Goal: Task Accomplishment & Management: Use online tool/utility

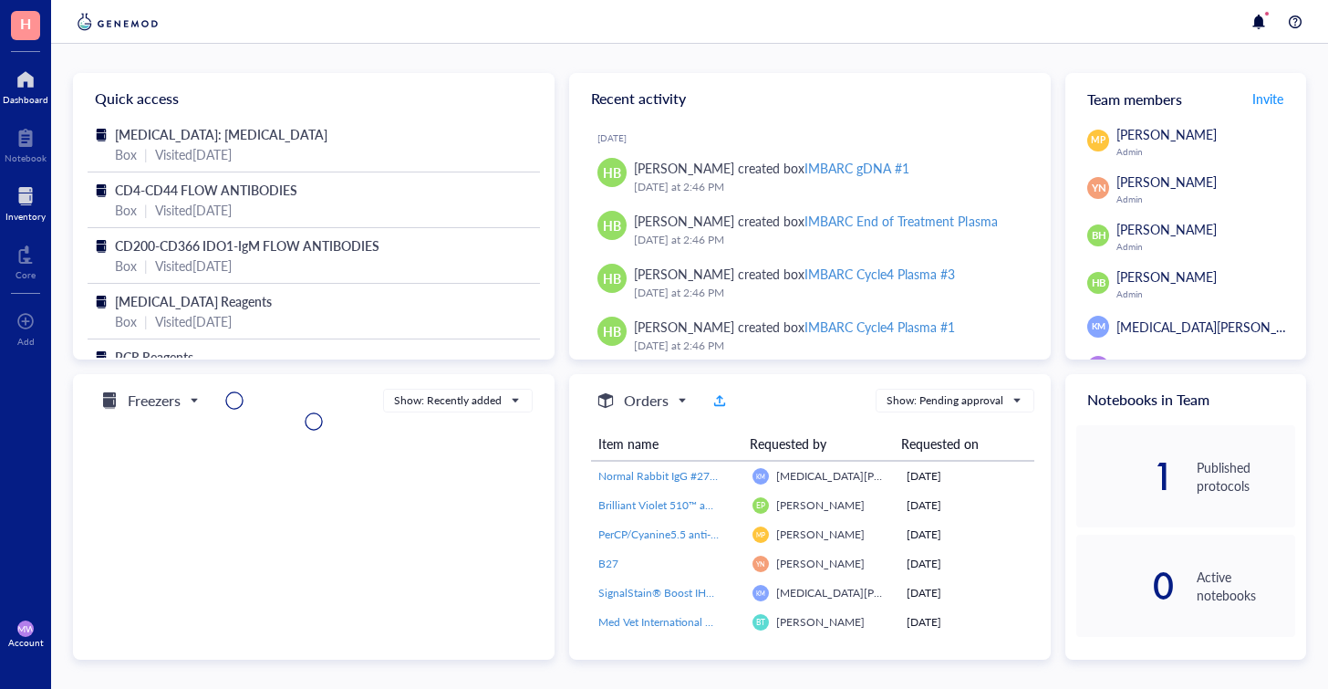
click at [41, 219] on div "Inventory" at bounding box center [25, 216] width 40 height 11
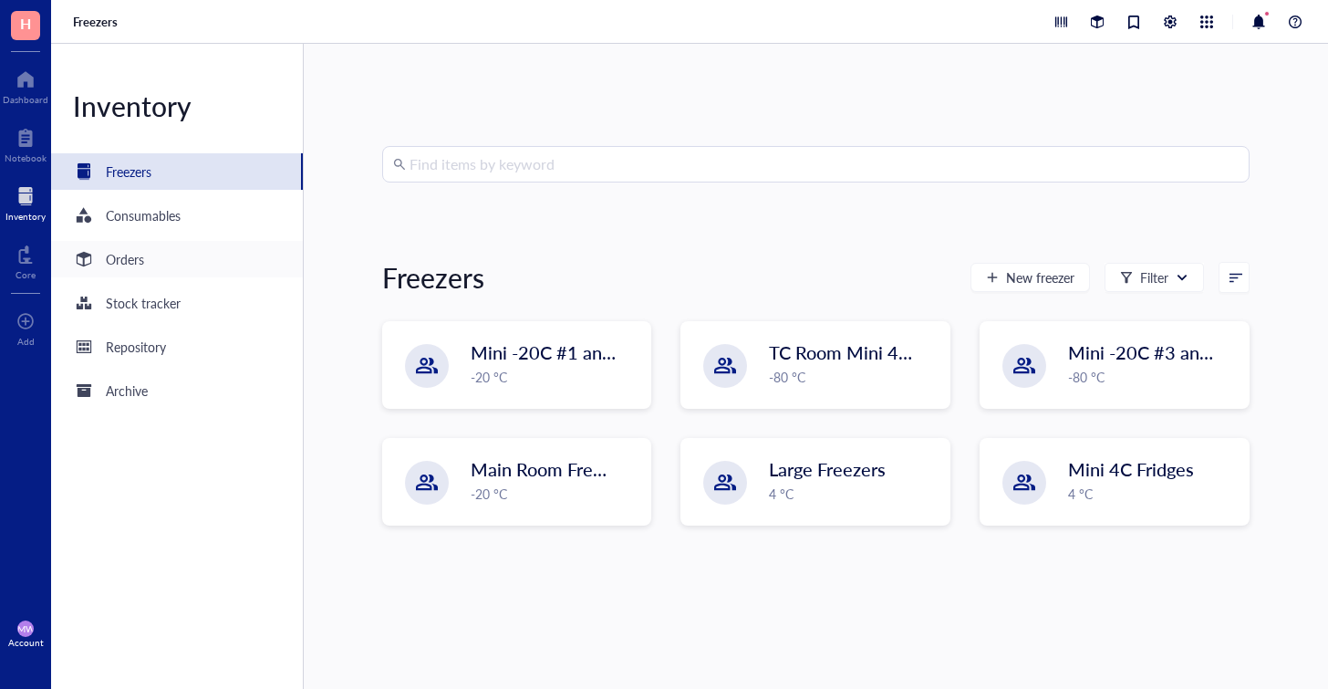
click at [180, 261] on div "Orders" at bounding box center [177, 259] width 252 height 36
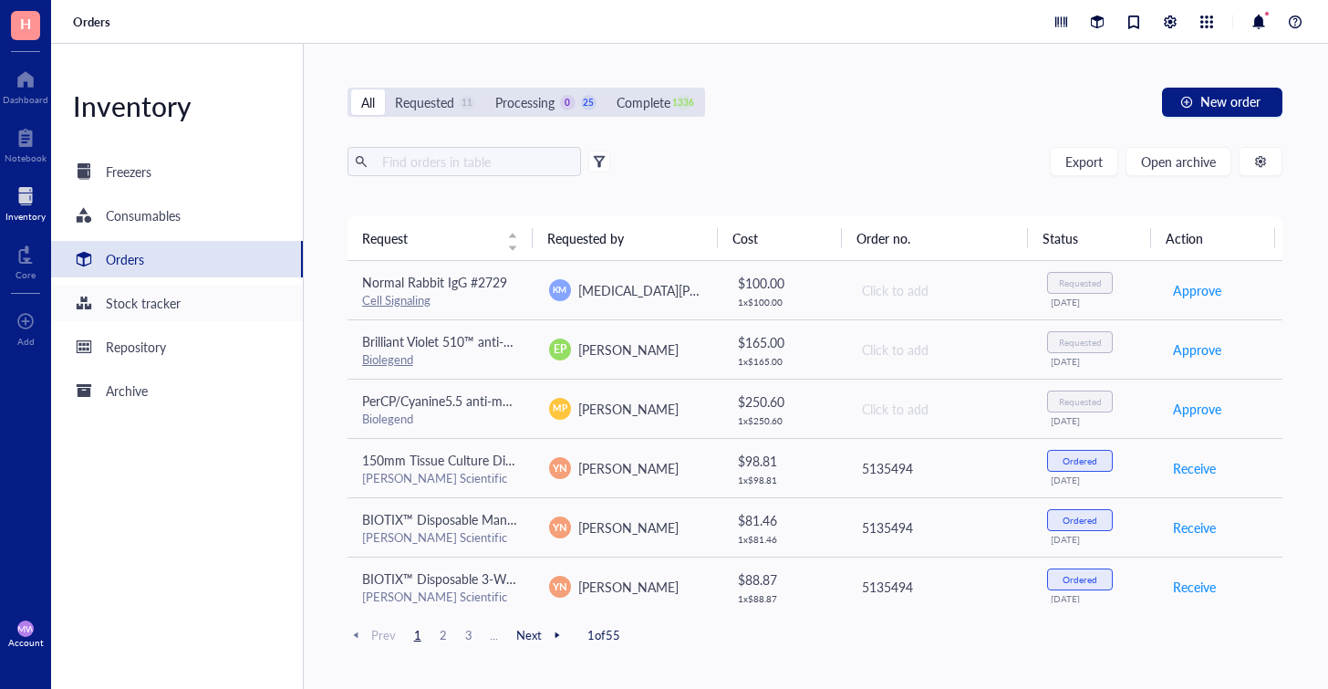
click at [155, 317] on div "Stock tracker" at bounding box center [177, 303] width 252 height 36
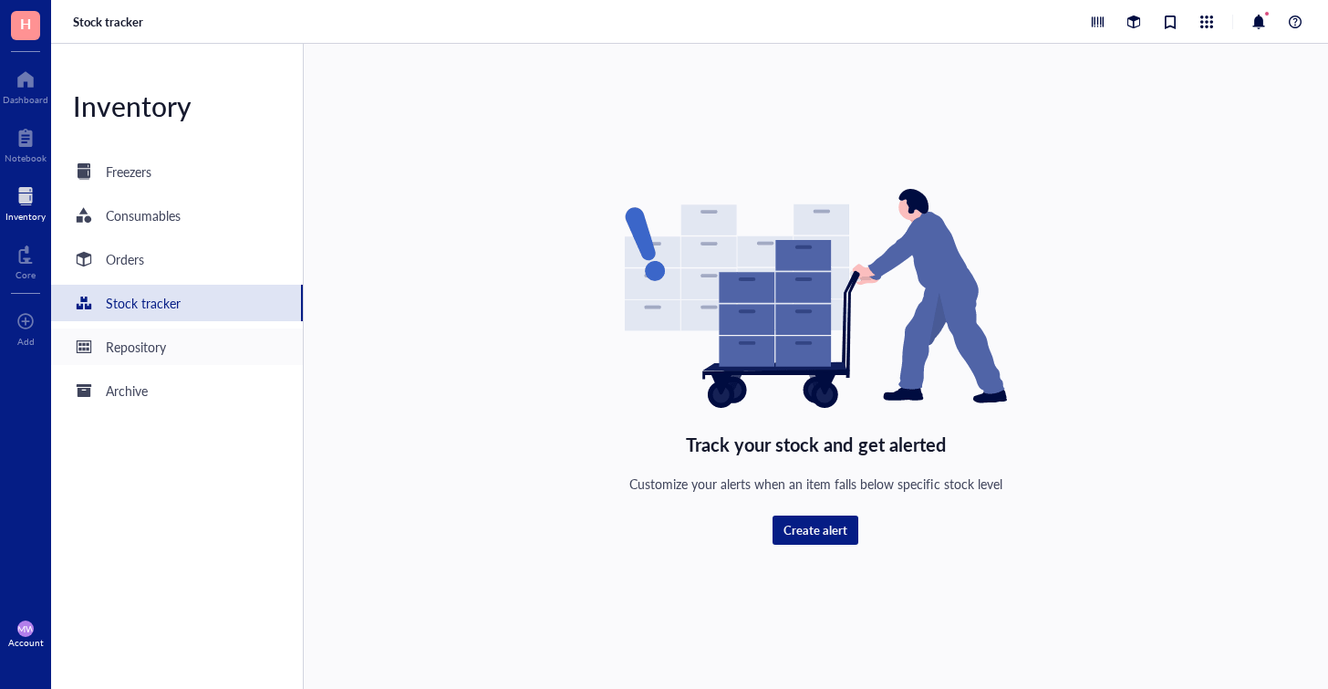
click at [151, 348] on div "Repository" at bounding box center [136, 347] width 60 height 20
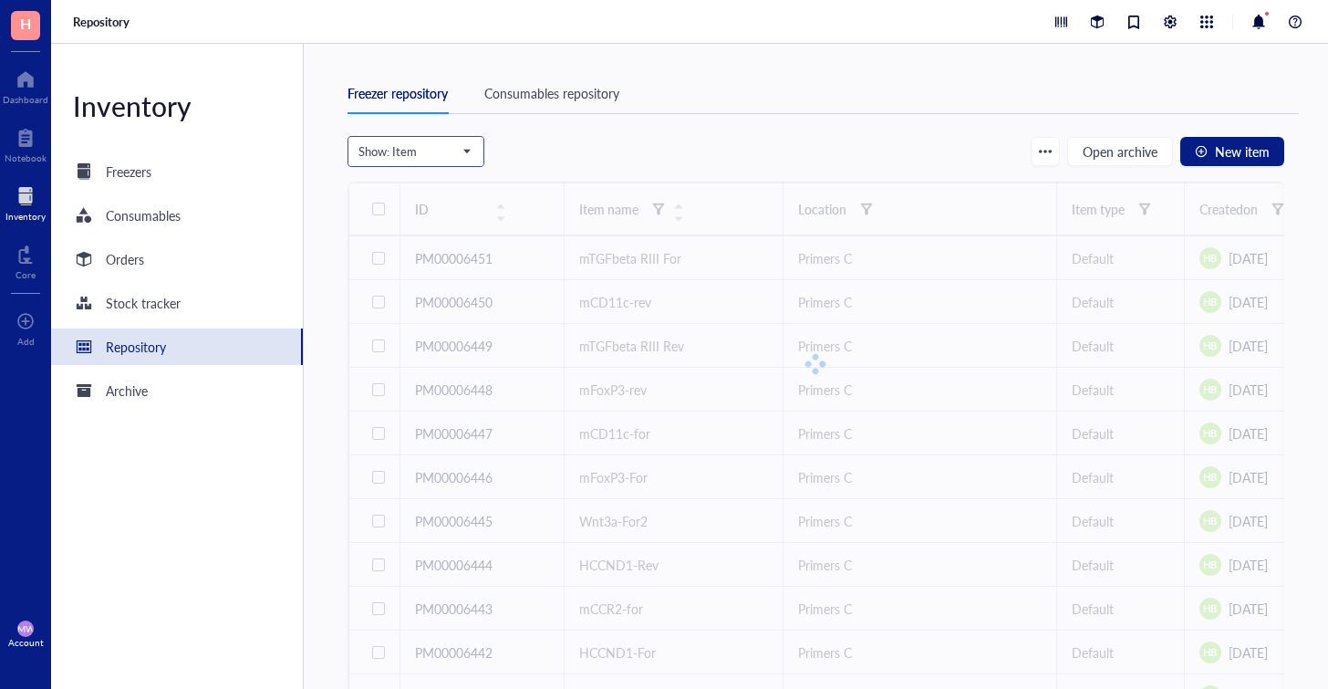
click at [471, 152] on span at bounding box center [415, 151] width 115 height 27
click at [219, 164] on div "Freezers" at bounding box center [177, 171] width 252 height 36
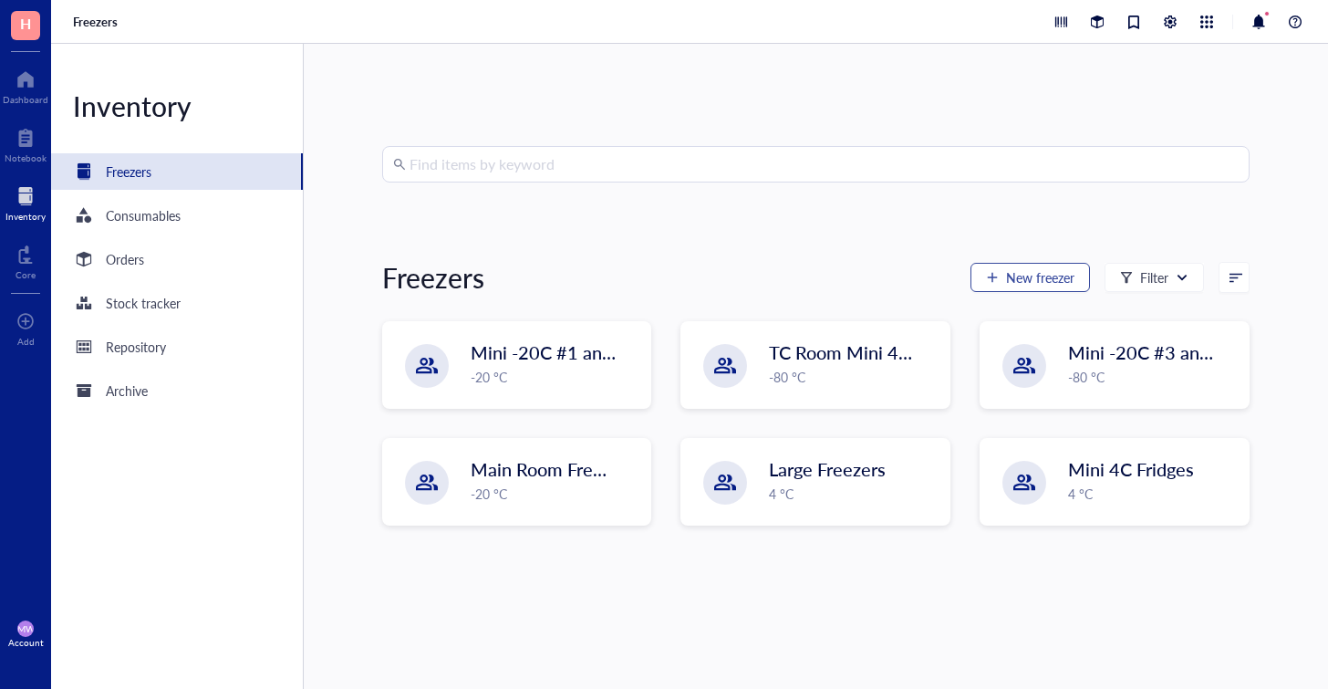
click at [1006, 278] on span "New freezer" at bounding box center [1040, 277] width 68 height 15
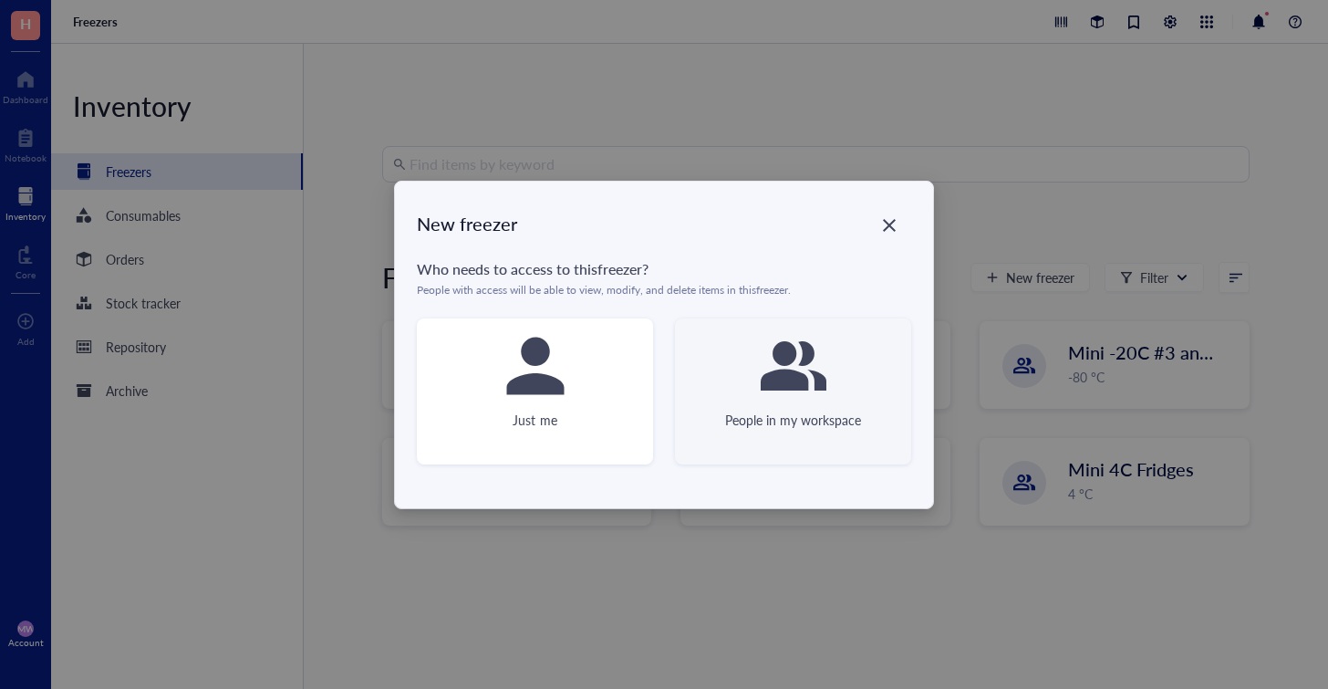
click at [770, 404] on div "People in my workspace" at bounding box center [793, 391] width 236 height 146
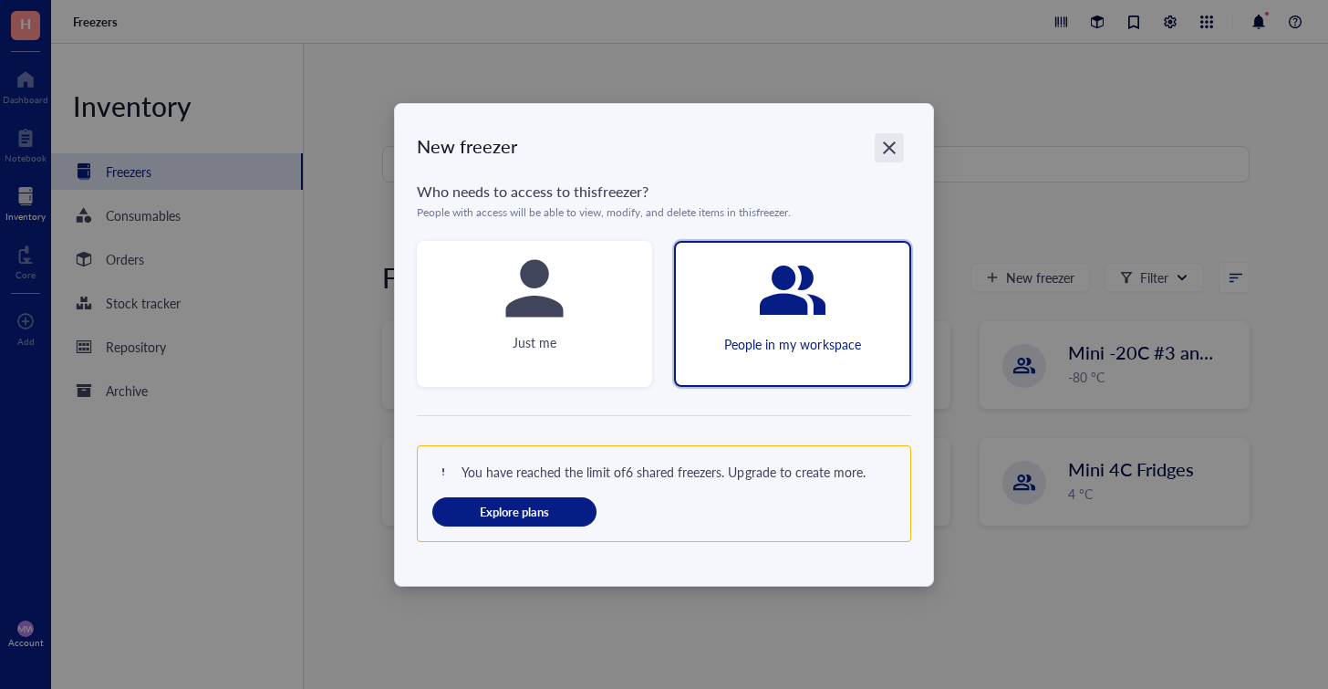
click at [894, 149] on icon "Close" at bounding box center [889, 147] width 17 height 17
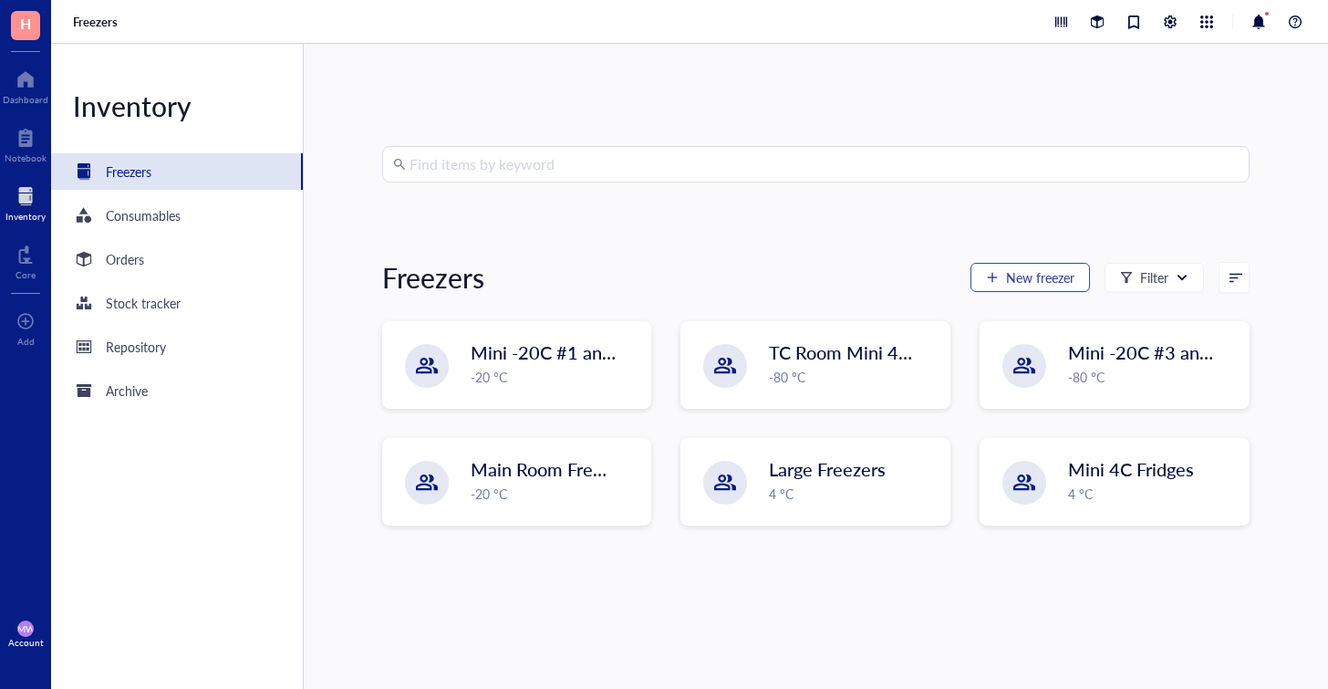
click at [1047, 284] on span "New freezer" at bounding box center [1040, 277] width 68 height 15
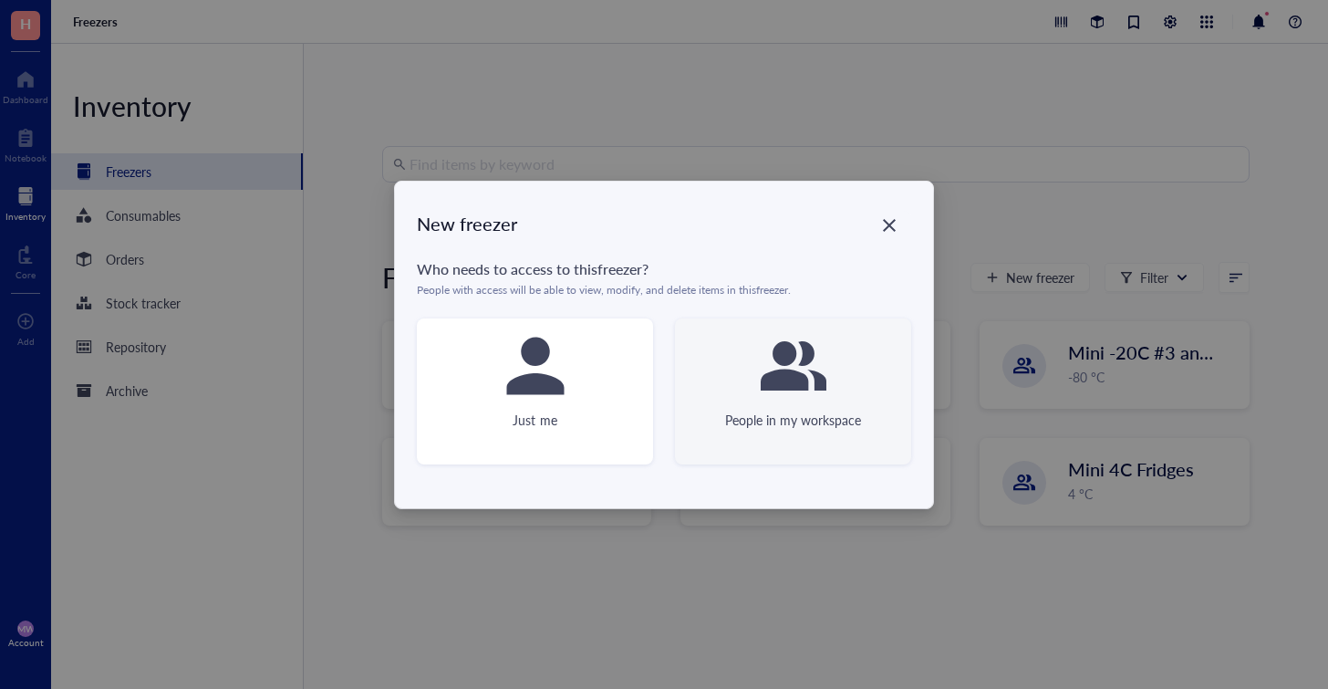
click at [797, 397] on icon at bounding box center [794, 366] width 66 height 66
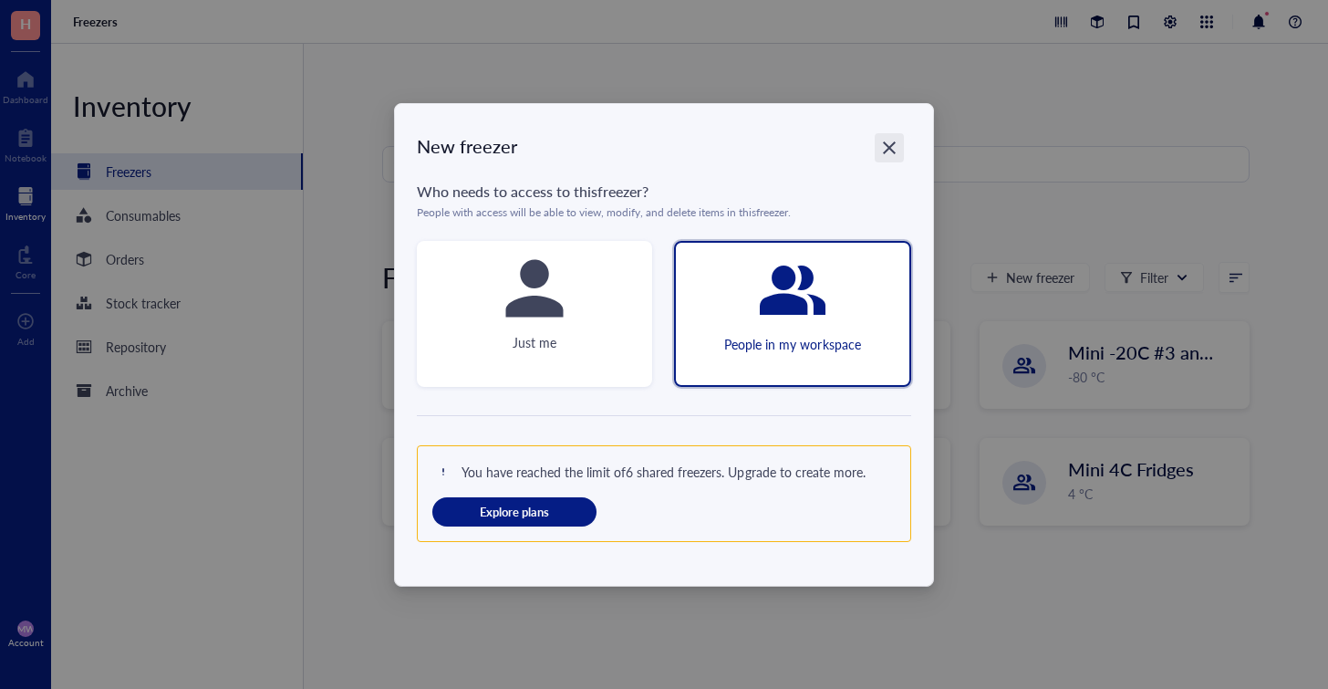
click at [889, 149] on icon "Close" at bounding box center [889, 147] width 17 height 17
